Goal: Information Seeking & Learning: Learn about a topic

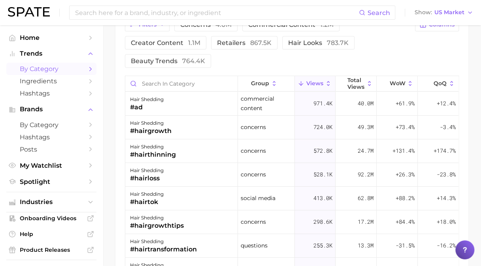
click at [33, 67] on span "by Category" at bounding box center [51, 69] width 63 height 8
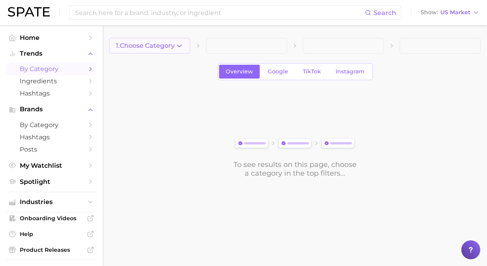
click at [172, 45] on span "1. Choose Category" at bounding box center [145, 45] width 59 height 7
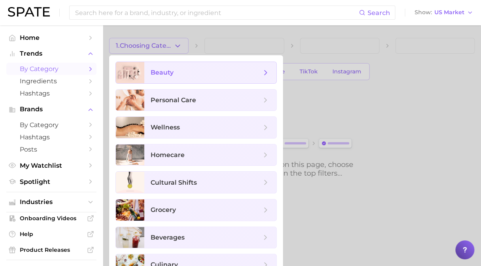
click at [175, 64] on span "beauty" at bounding box center [210, 72] width 132 height 21
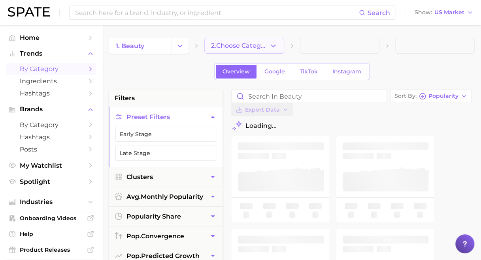
click at [228, 43] on span "2. Choose Category" at bounding box center [240, 45] width 58 height 7
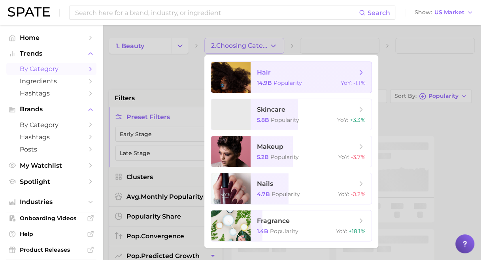
click at [282, 70] on span "hair" at bounding box center [307, 72] width 100 height 9
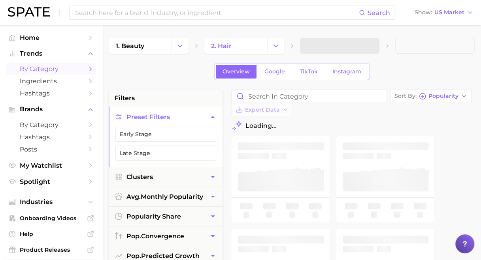
click at [324, 51] on span at bounding box center [339, 46] width 79 height 16
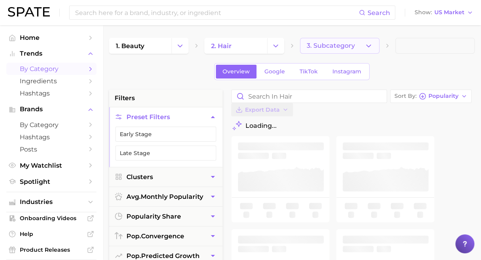
click at [319, 49] on button "3. Subcategory" at bounding box center [339, 46] width 79 height 16
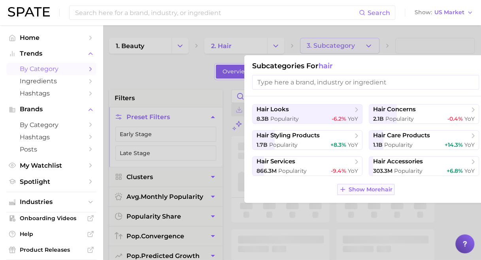
click at [367, 187] on span "Show More hair" at bounding box center [371, 190] width 44 height 7
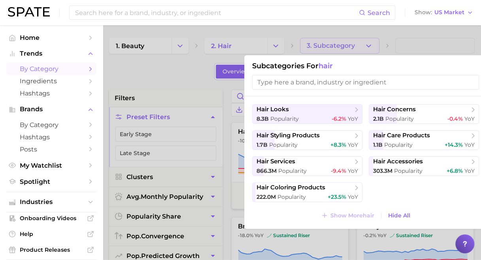
click at [157, 66] on div at bounding box center [240, 130] width 481 height 260
